Goal: Task Accomplishment & Management: Use online tool/utility

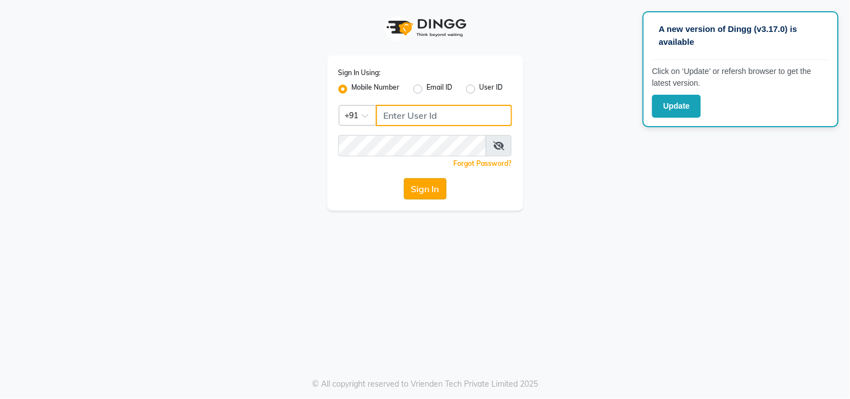
type input "8369581352"
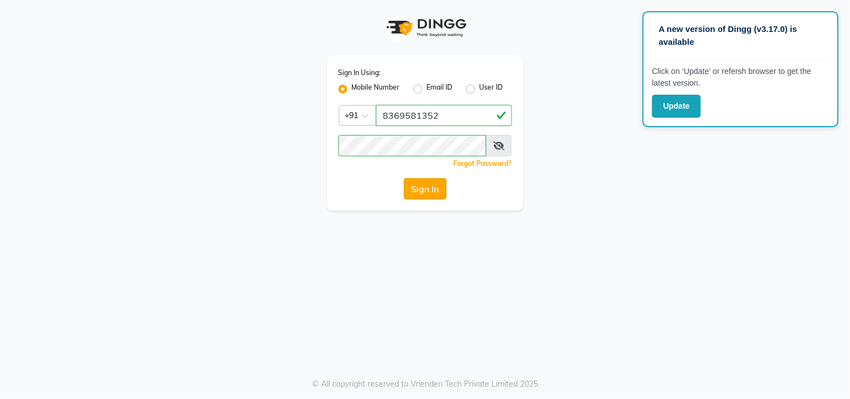
click at [429, 190] on button "Sign In" at bounding box center [425, 188] width 43 height 21
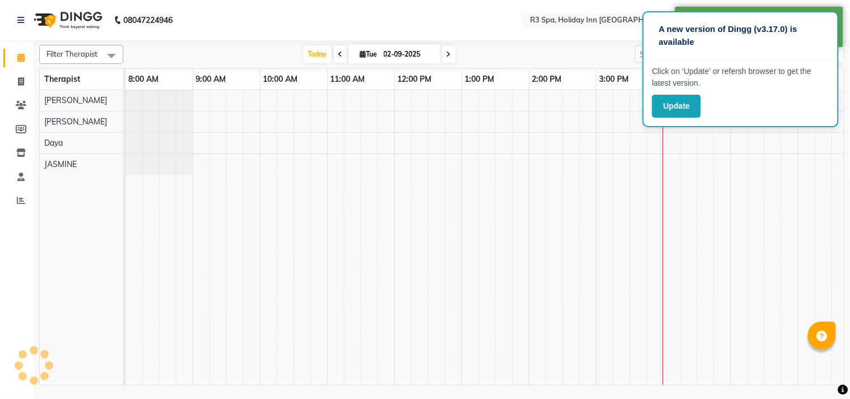
select select "en"
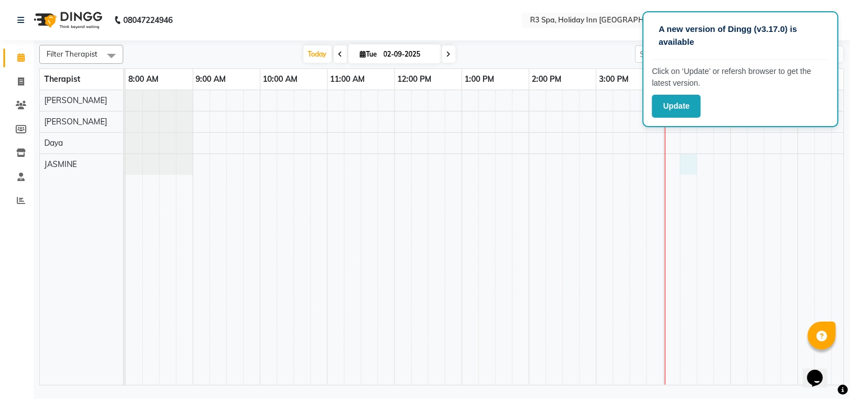
click at [681, 163] on div at bounding box center [664, 237] width 1076 height 295
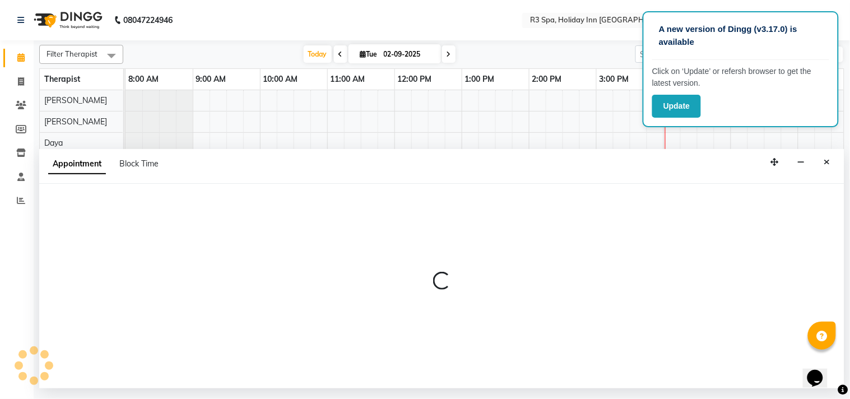
select select "71848"
select select "975"
select select "tentative"
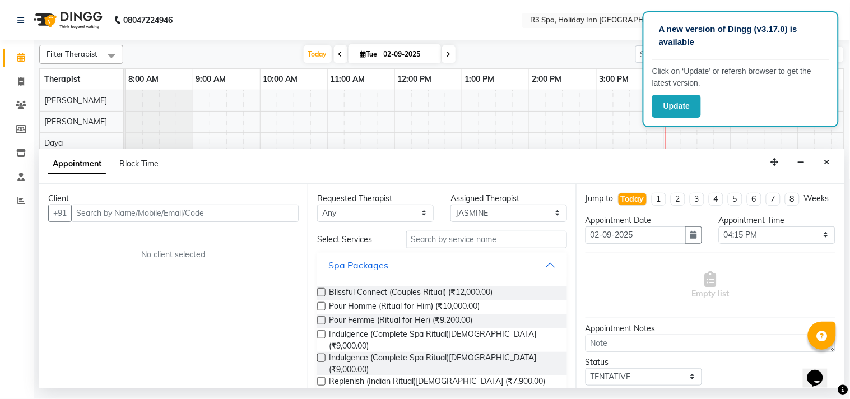
click at [601, 113] on td at bounding box center [604, 237] width 17 height 295
click at [467, 243] on input "text" at bounding box center [486, 239] width 161 height 17
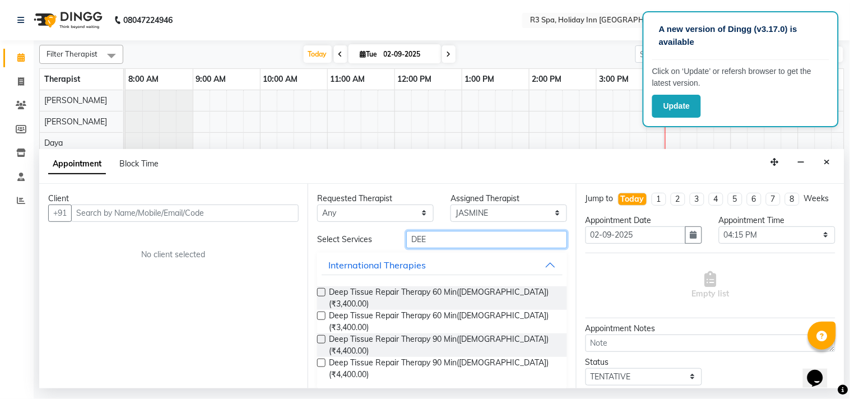
type input "DEE"
click at [322, 335] on label at bounding box center [321, 339] width 8 height 8
click at [322, 337] on input "checkbox" at bounding box center [320, 340] width 7 height 7
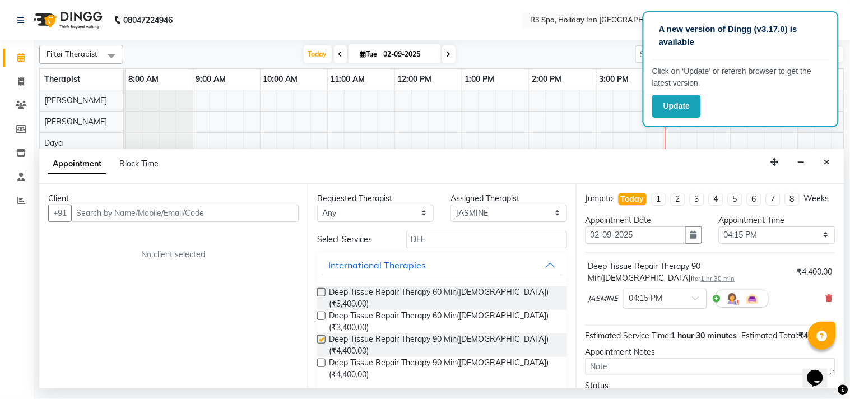
checkbox input "false"
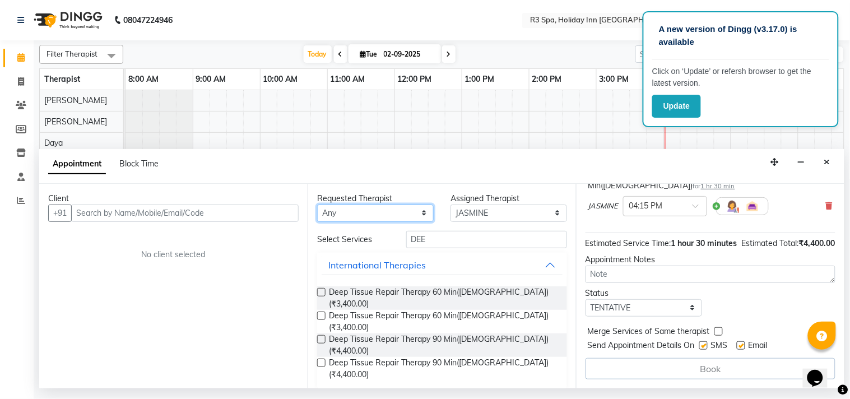
click at [378, 215] on select "Any [PERSON_NAME] [PERSON_NAME]" at bounding box center [375, 212] width 117 height 17
select select "71848"
click at [317, 204] on select "Any [PERSON_NAME] [PERSON_NAME]" at bounding box center [375, 212] width 117 height 17
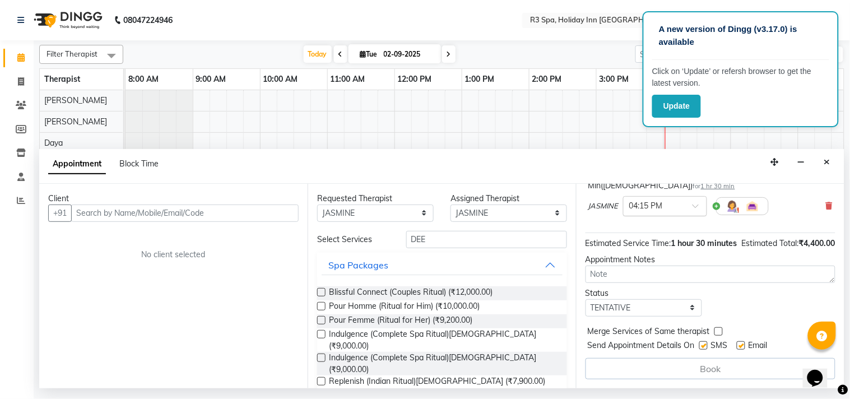
click at [692, 203] on span at bounding box center [699, 209] width 14 height 12
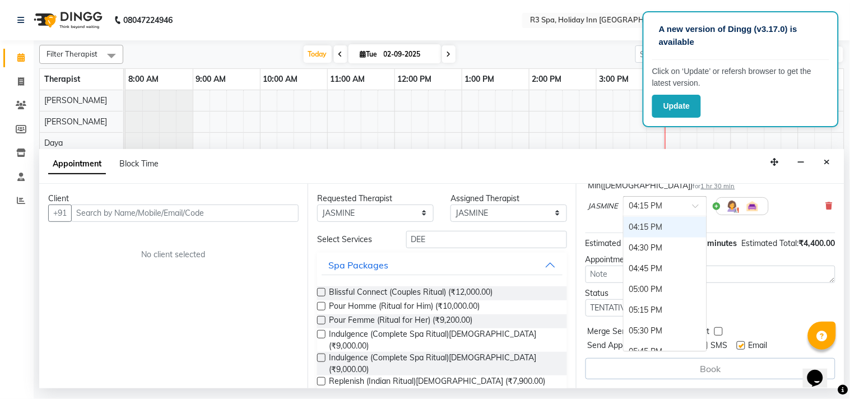
click at [691, 199] on div at bounding box center [665, 205] width 83 height 12
click at [693, 203] on span at bounding box center [699, 209] width 14 height 12
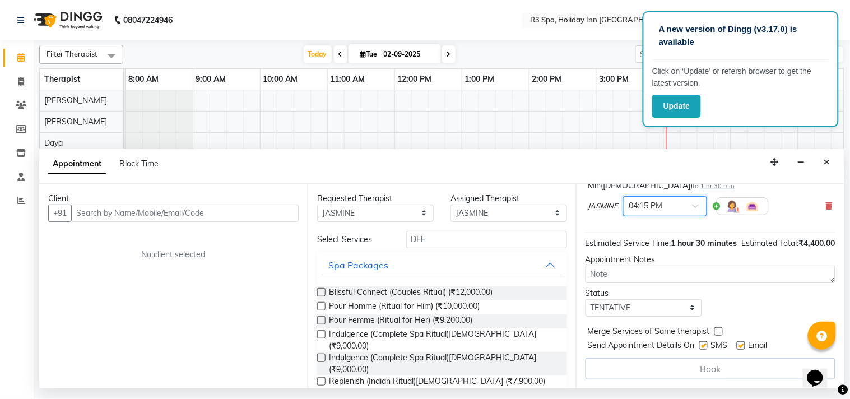
click at [716, 331] on label at bounding box center [718, 331] width 8 height 8
click at [716, 331] on input "checkbox" at bounding box center [717, 332] width 7 height 7
click at [737, 370] on div "Book" at bounding box center [710, 368] width 250 height 21
click at [716, 370] on div "Book" at bounding box center [710, 368] width 250 height 21
click at [715, 329] on label at bounding box center [718, 331] width 8 height 8
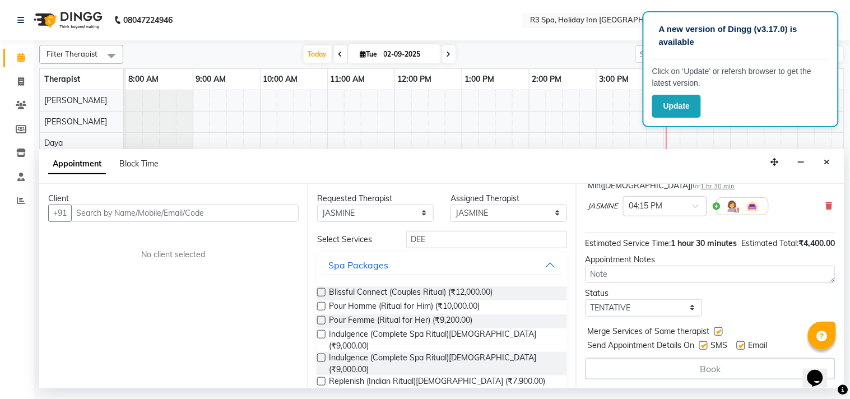
click at [715, 329] on input "checkbox" at bounding box center [717, 332] width 7 height 7
checkbox input "false"
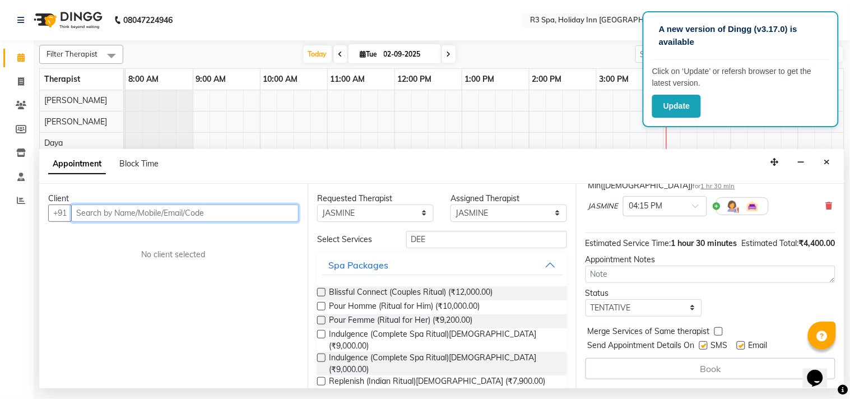
click at [147, 215] on input "text" at bounding box center [184, 212] width 227 height 17
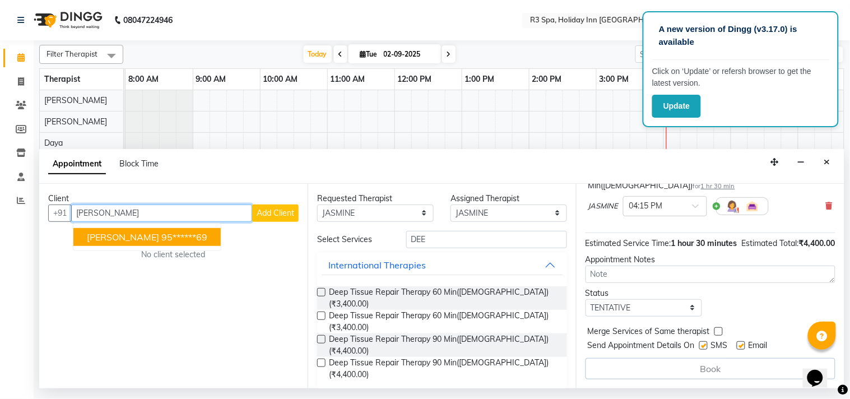
click at [161, 235] on ngb-highlight "95******69" at bounding box center [184, 236] width 46 height 11
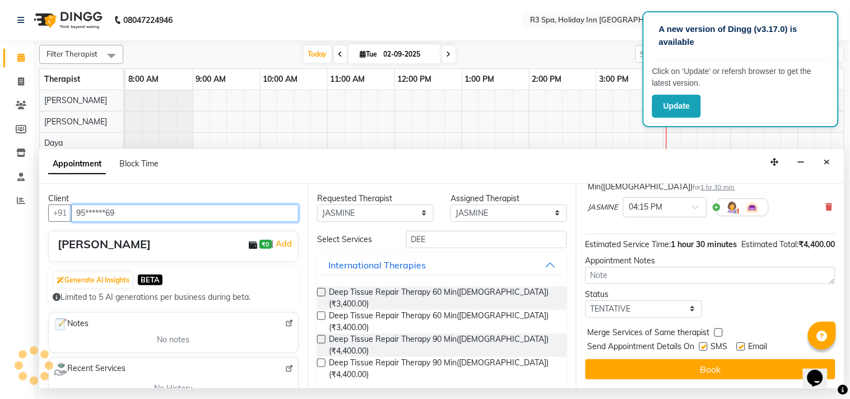
scroll to position [113, 0]
type input "95******69"
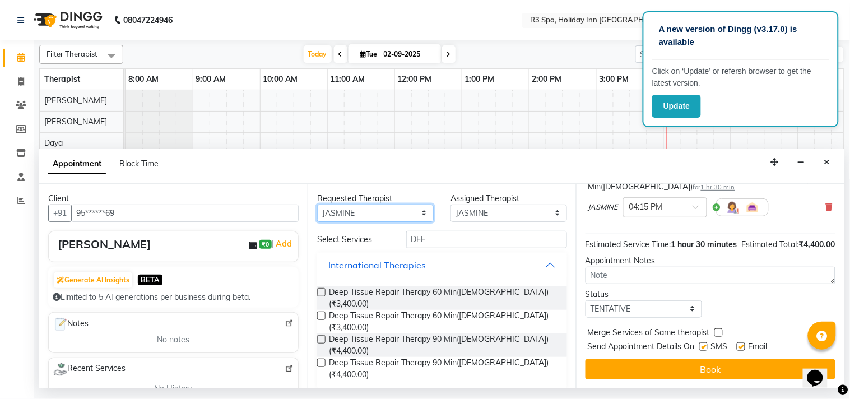
click at [421, 209] on select "Any [PERSON_NAME] [PERSON_NAME]" at bounding box center [375, 212] width 117 height 17
select select "null"
click at [317, 204] on select "Any [PERSON_NAME] [PERSON_NAME]" at bounding box center [375, 212] width 117 height 17
select select
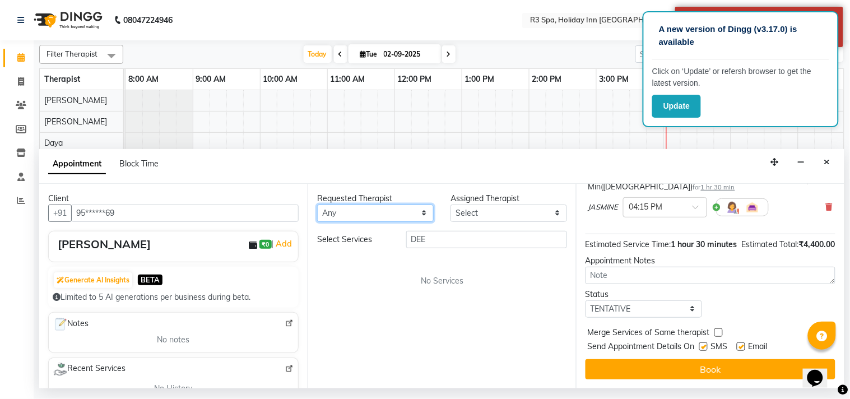
click at [428, 212] on select "Any [PERSON_NAME] [PERSON_NAME]" at bounding box center [375, 212] width 117 height 17
select select "71848"
click at [317, 204] on select "Any [PERSON_NAME] [PERSON_NAME]" at bounding box center [375, 212] width 117 height 17
select select "71848"
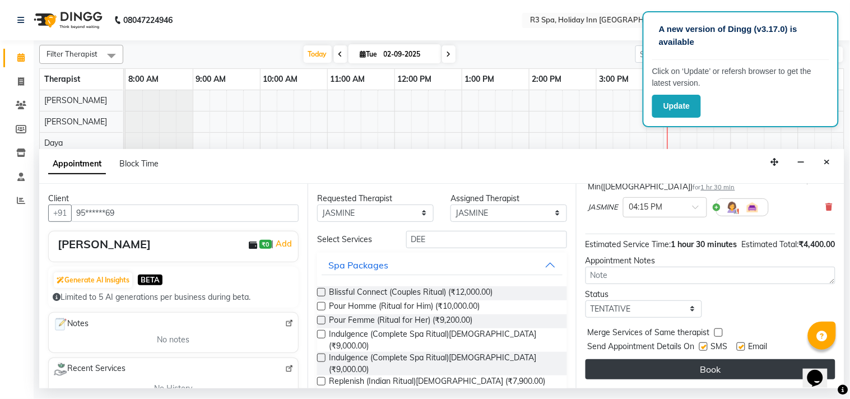
click at [732, 366] on button "Book" at bounding box center [710, 369] width 250 height 20
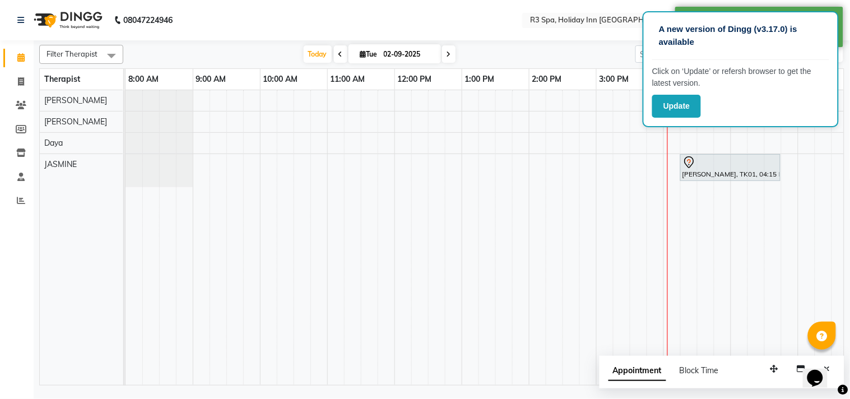
click at [727, 166] on div at bounding box center [730, 162] width 96 height 13
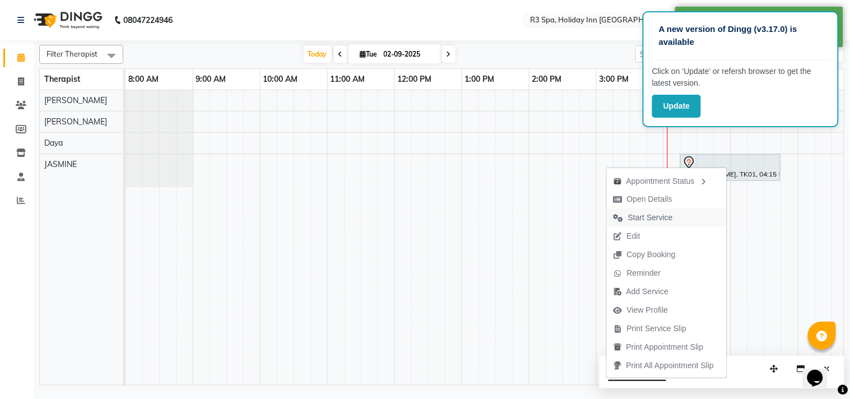
click at [673, 215] on span "Start Service" at bounding box center [643, 217] width 73 height 18
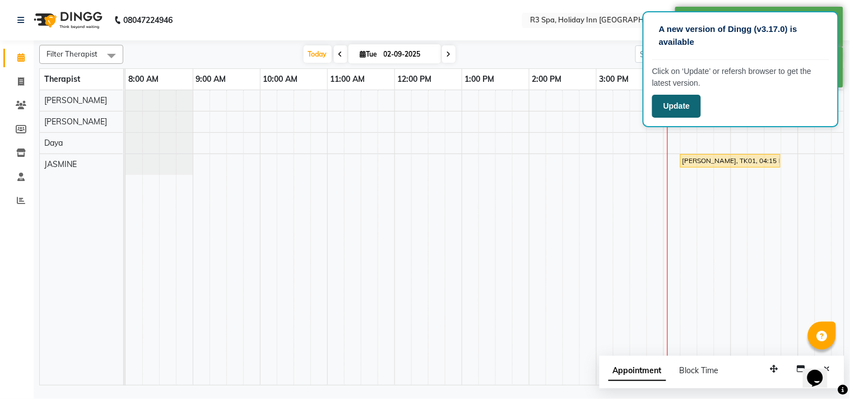
click at [676, 105] on button "Update" at bounding box center [676, 106] width 49 height 23
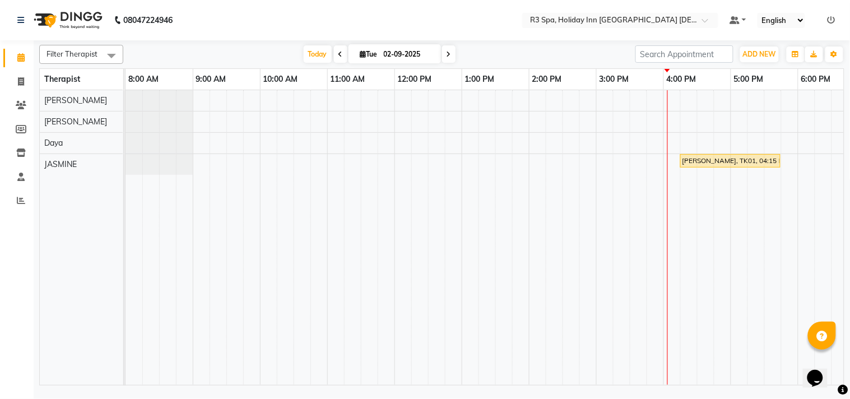
click at [764, 158] on div "[PERSON_NAME], TK01, 04:15 PM-05:45 PM, Deep Tissue Repair Therapy 90 Min([DEMO…" at bounding box center [730, 161] width 98 height 10
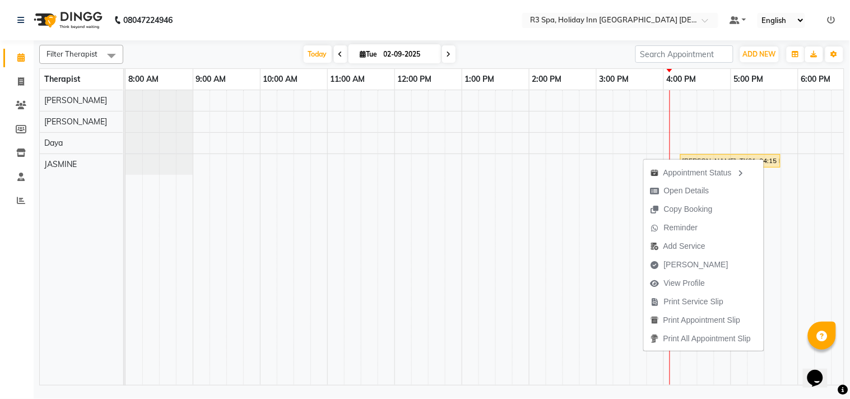
click at [810, 247] on td at bounding box center [806, 237] width 17 height 295
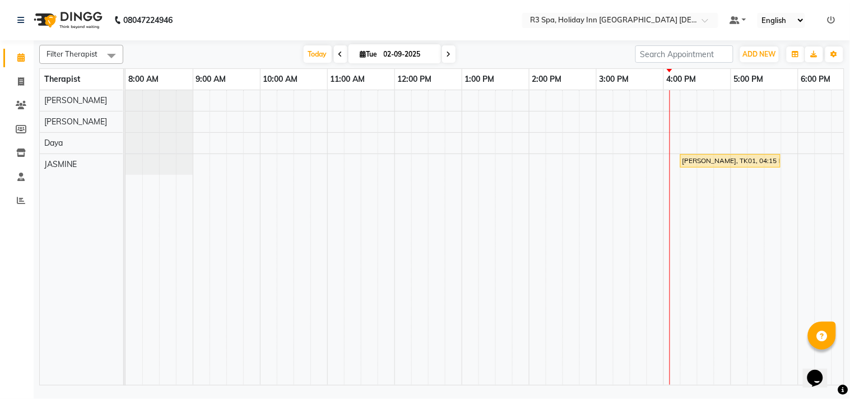
click at [759, 161] on div "[PERSON_NAME], TK01, 04:15 PM-05:45 PM, Deep Tissue Repair Therapy 90 Min([DEMO…" at bounding box center [730, 161] width 98 height 10
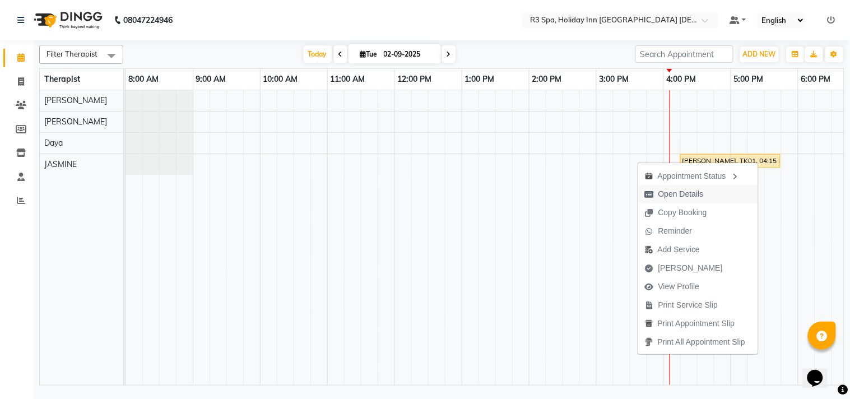
click at [693, 191] on span "Open Details" at bounding box center [680, 194] width 45 height 12
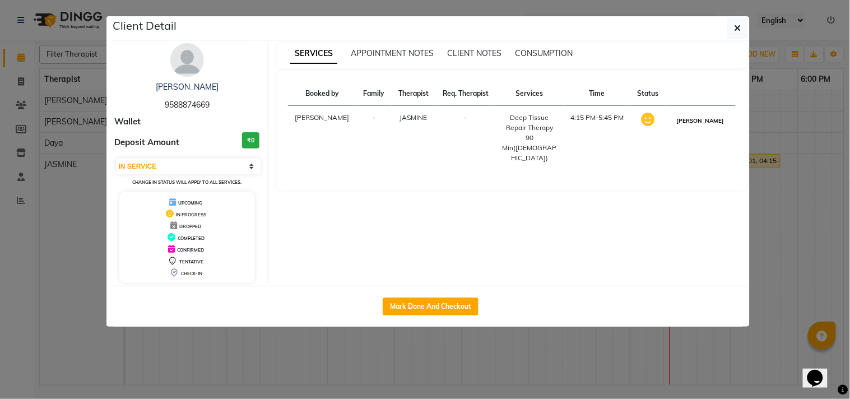
click at [707, 122] on button "[PERSON_NAME]" at bounding box center [700, 121] width 53 height 14
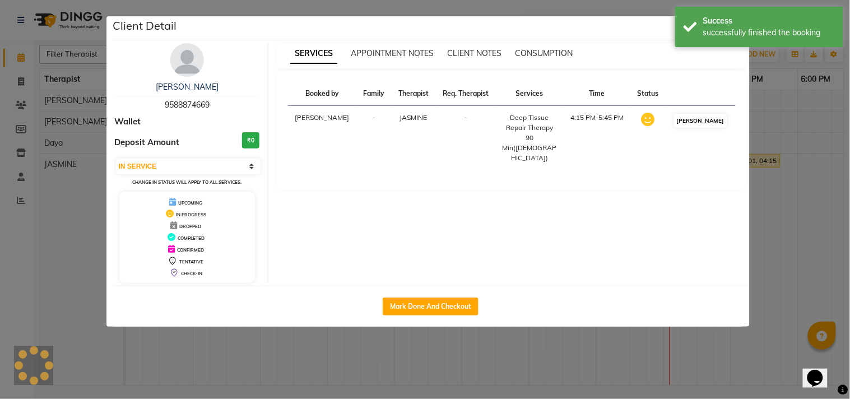
select select "3"
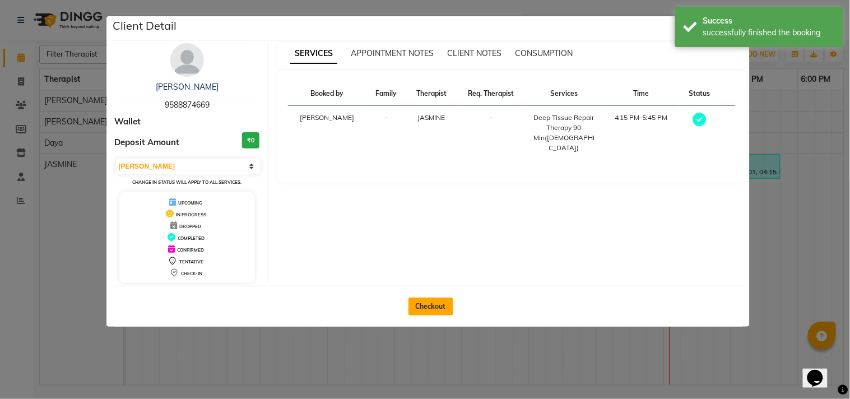
click at [440, 298] on button "Checkout" at bounding box center [430, 307] width 45 height 18
select select "7921"
select select "service"
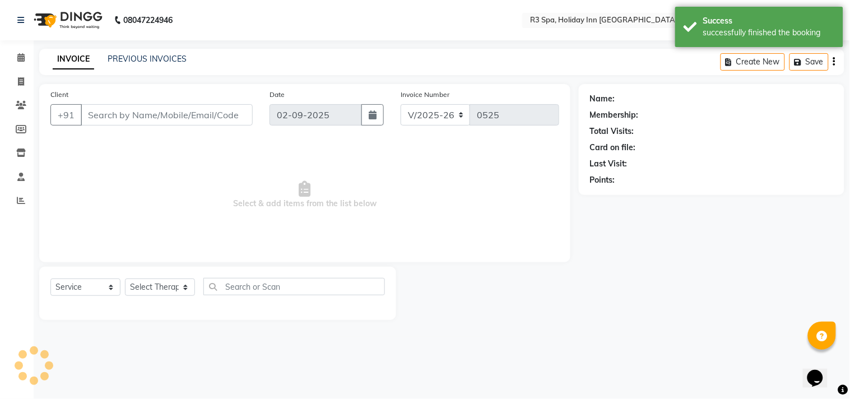
type input "95******69"
select select "71848"
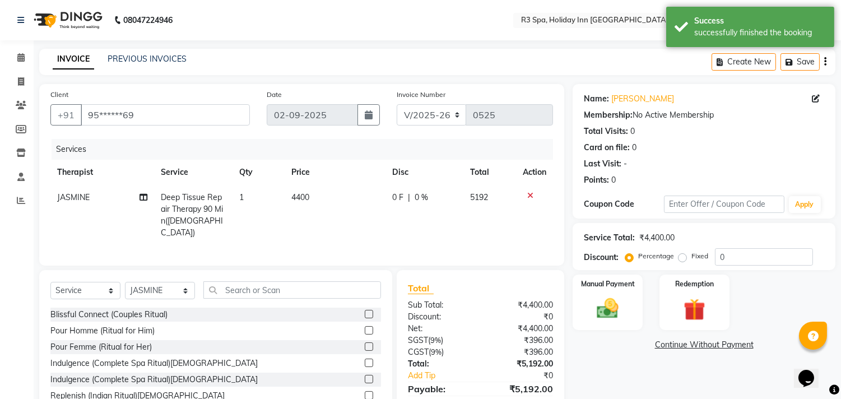
click at [419, 192] on span "0 %" at bounding box center [421, 198] width 13 height 12
select select "71848"
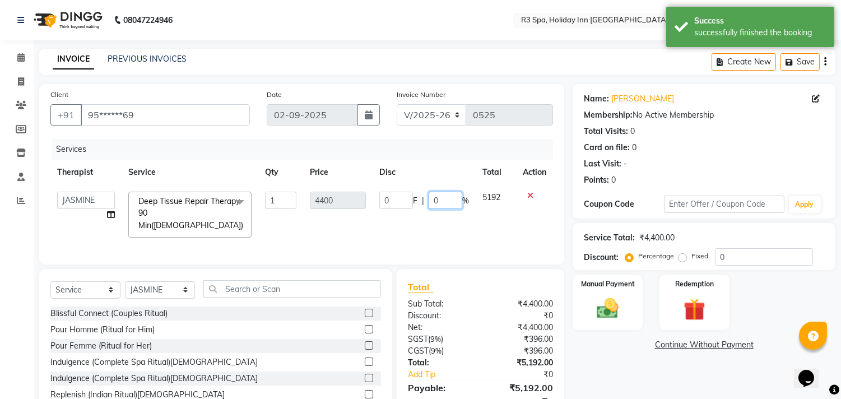
click at [444, 199] on input "0" at bounding box center [446, 200] width 34 height 17
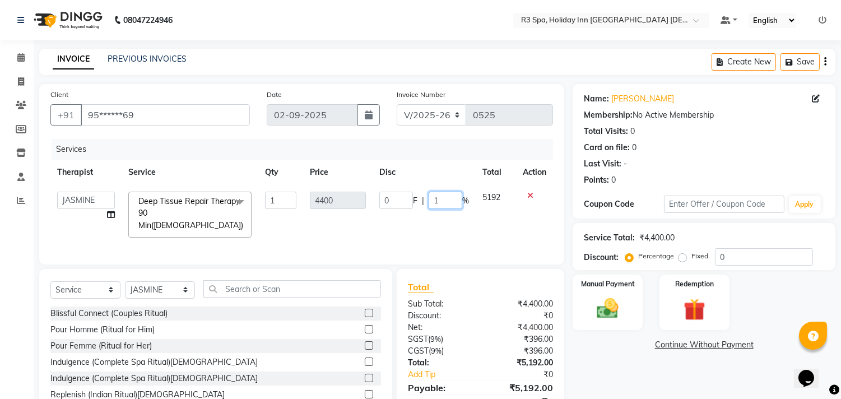
type input "15"
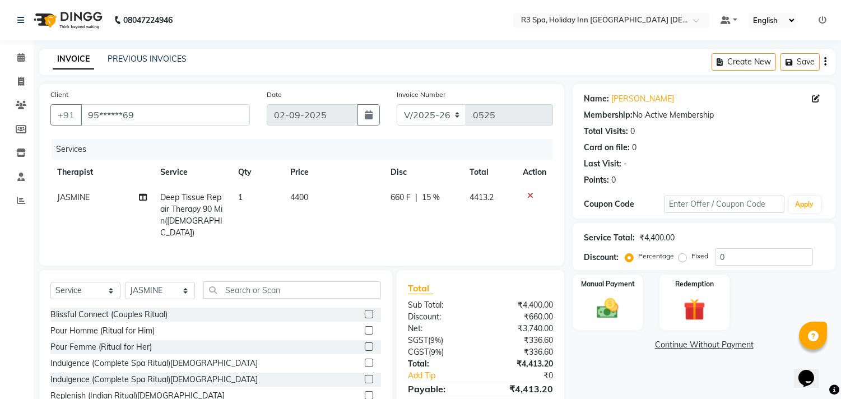
click at [603, 356] on div "Name: Nihar Membership: No Active Membership Total Visits: 0 Card on file: 0 La…" at bounding box center [708, 259] width 271 height 351
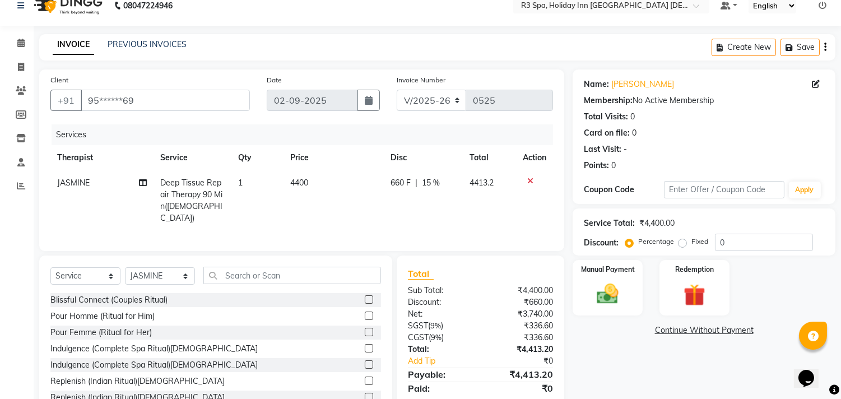
scroll to position [51, 0]
